Goal: Transaction & Acquisition: Obtain resource

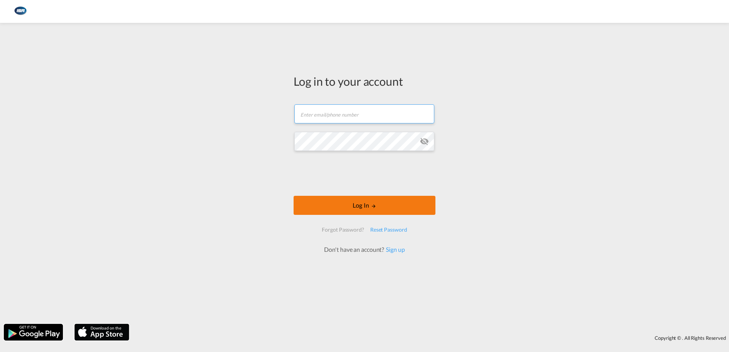
type input "[EMAIL_ADDRESS][DOMAIN_NAME]"
click at [362, 202] on button "Log In" at bounding box center [364, 205] width 142 height 19
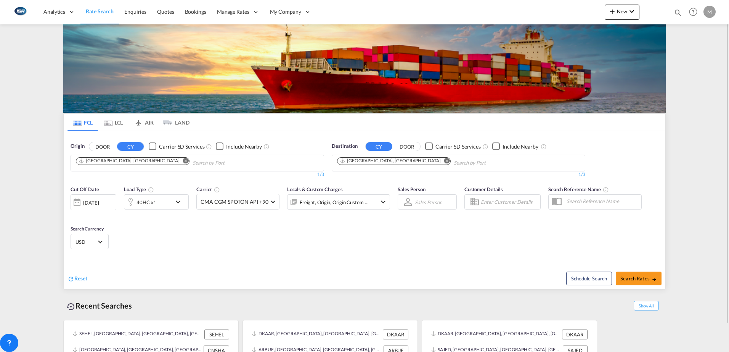
click at [183, 161] on md-icon "Remove" at bounding box center [186, 161] width 6 height 6
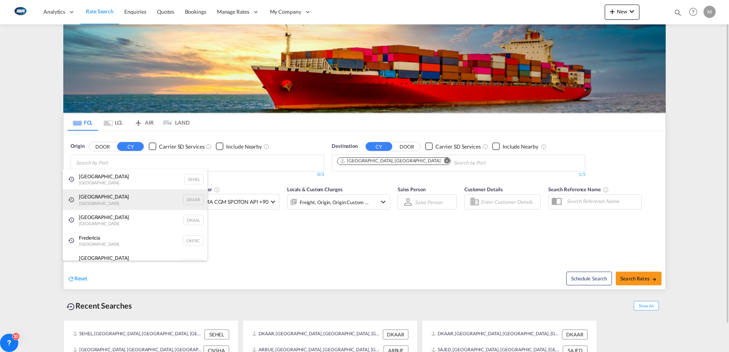
click at [88, 199] on div "Aarhus [GEOGRAPHIC_DATA] DKAAR" at bounding box center [135, 199] width 145 height 21
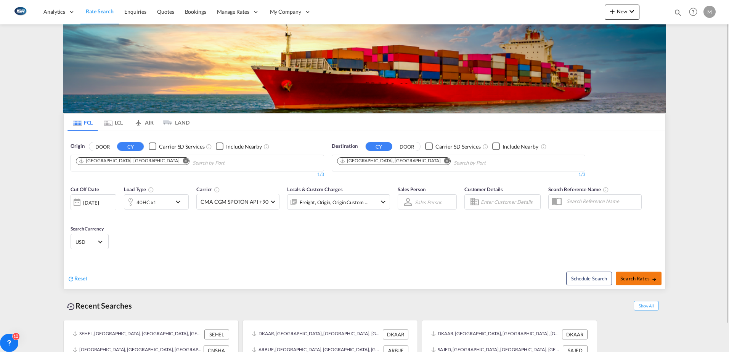
click at [647, 281] on span "Search Rates" at bounding box center [638, 279] width 37 height 6
type input "DKAAR to CNSHA / [DATE]"
